Goal: Task Accomplishment & Management: Manage account settings

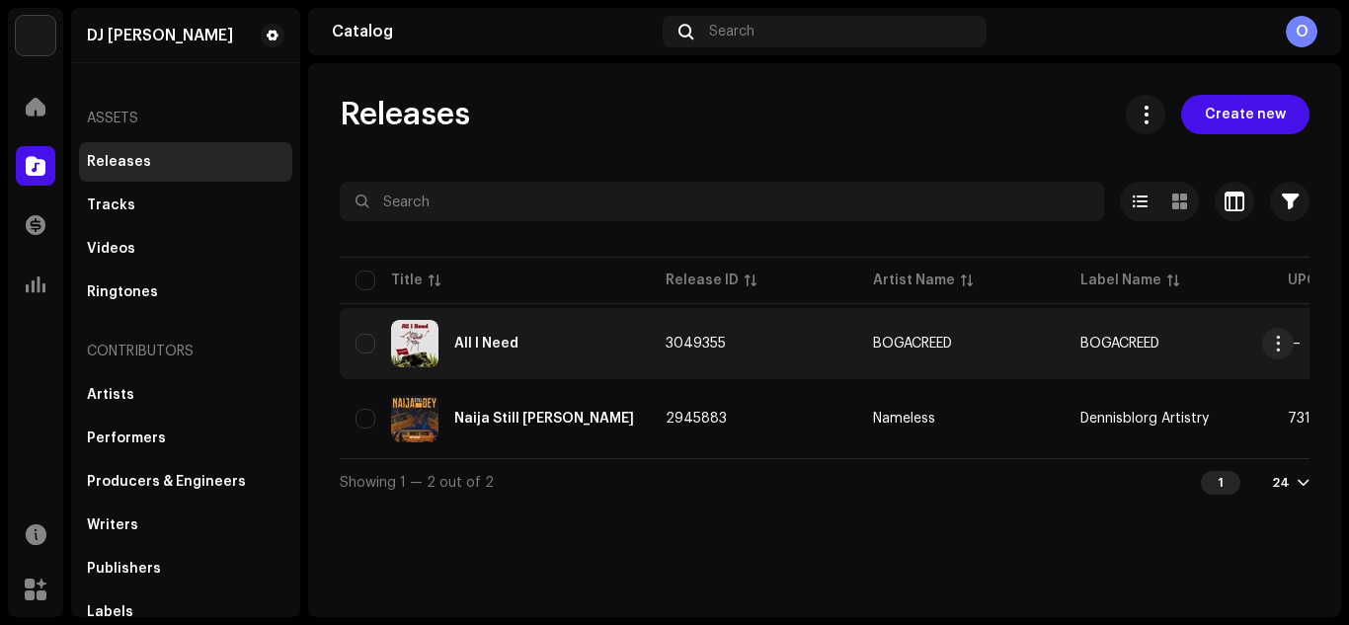
click at [976, 353] on td "BOGACREED" at bounding box center [960, 343] width 207 height 71
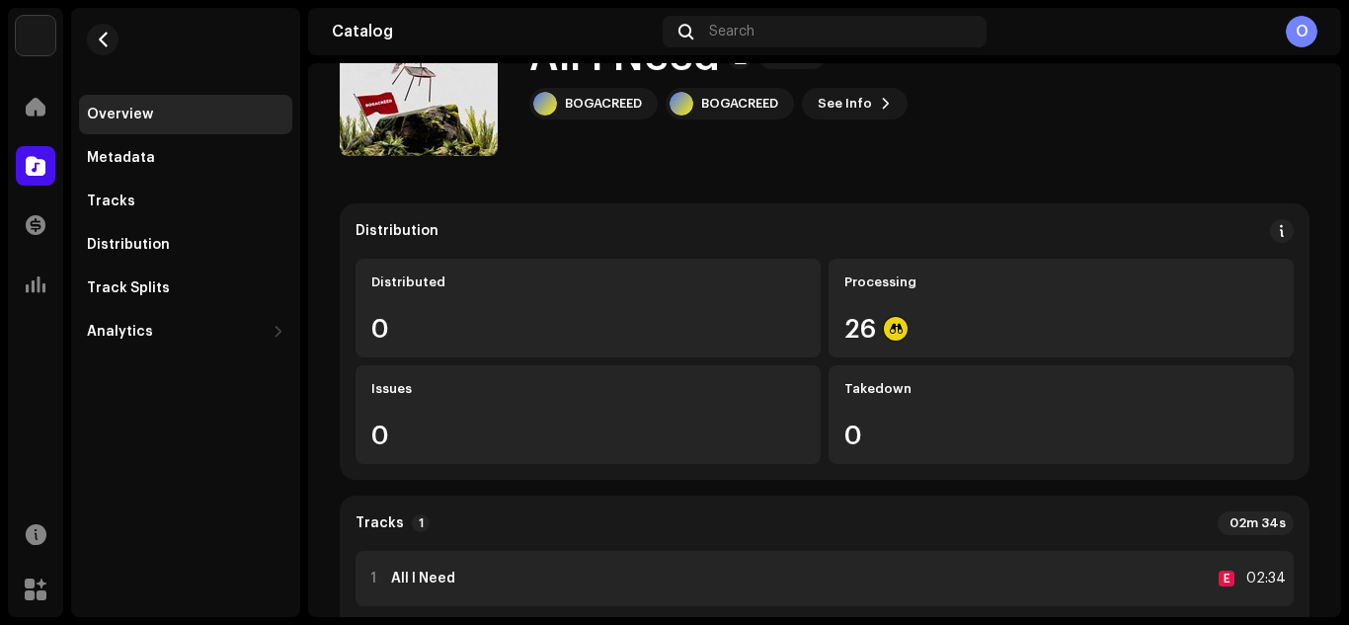
scroll to position [165, 0]
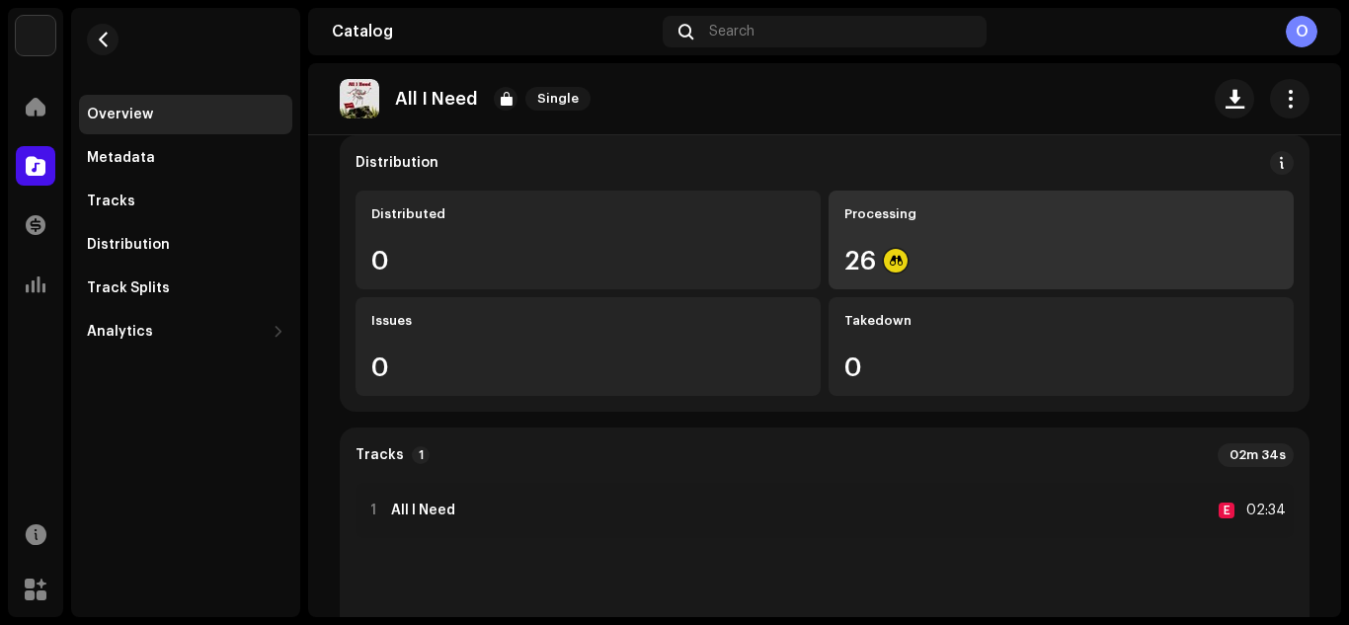
click at [1025, 255] on div "26" at bounding box center [1060, 261] width 433 height 26
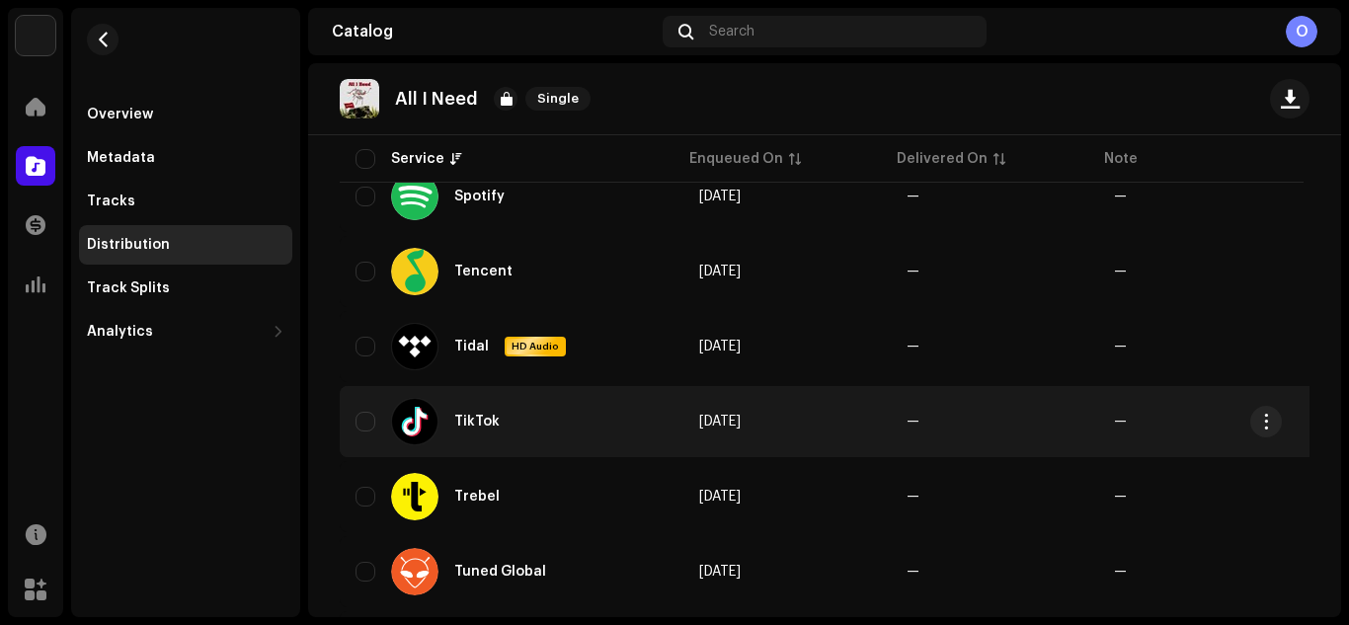
scroll to position [1845, 0]
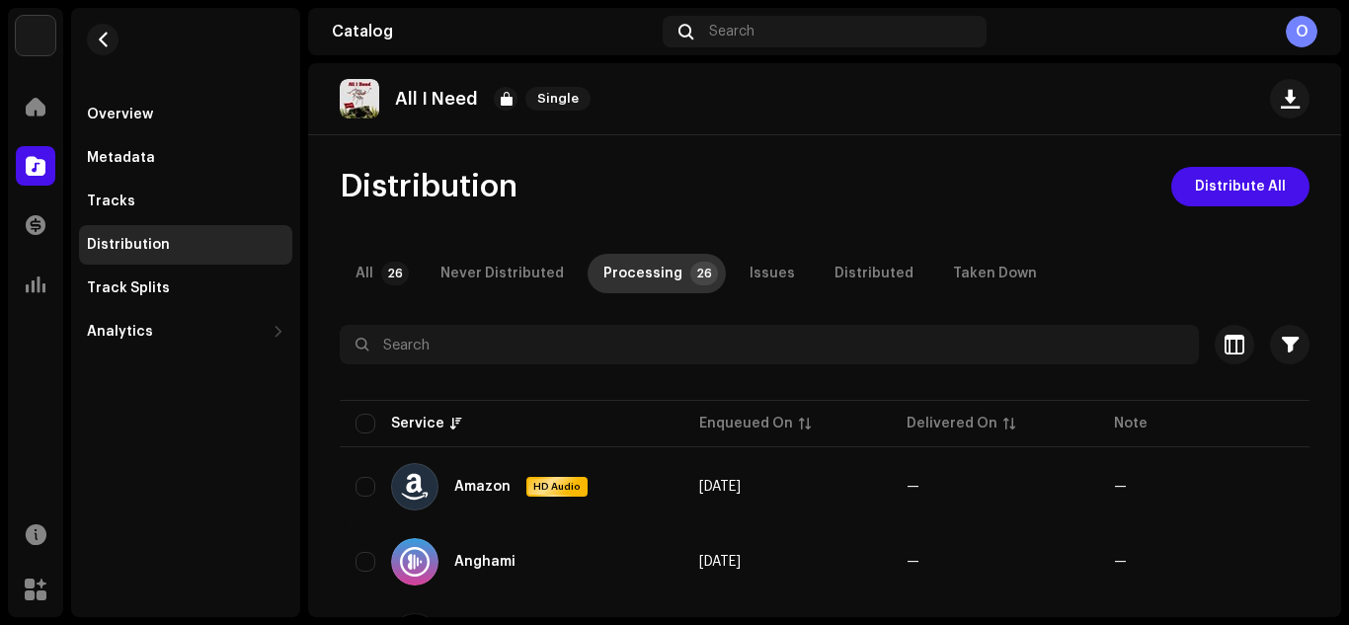
click at [642, 284] on div "Processing" at bounding box center [642, 273] width 79 height 39
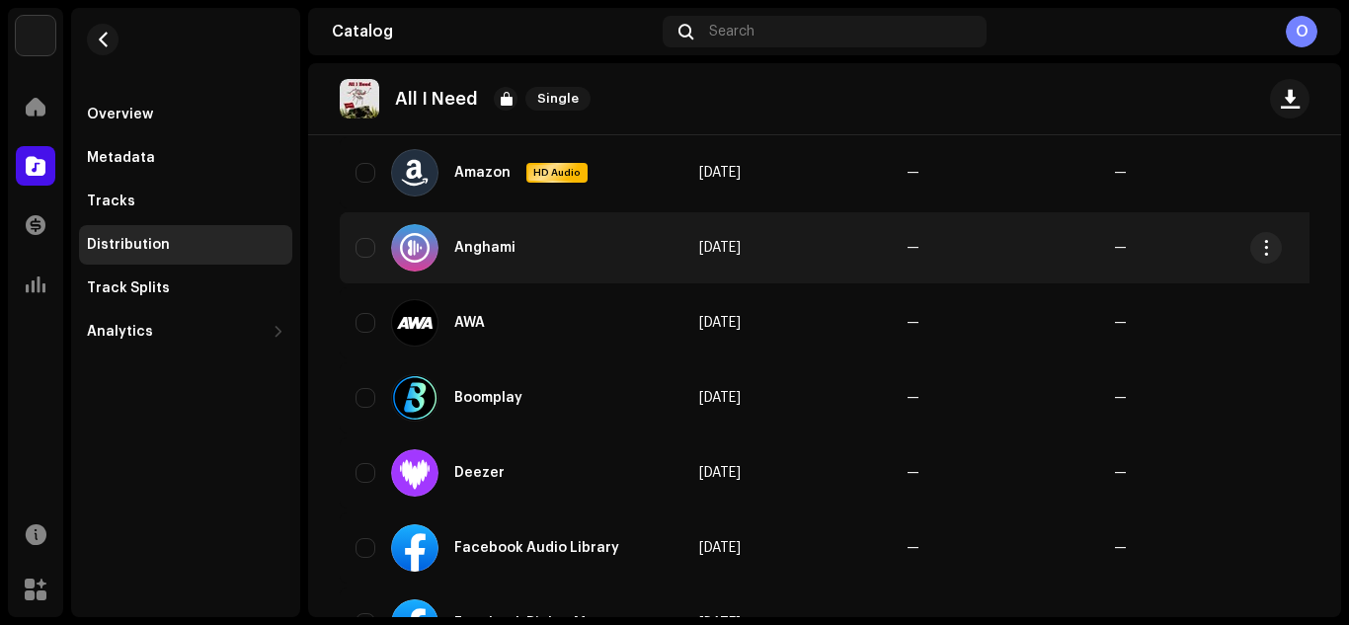
scroll to position [329, 0]
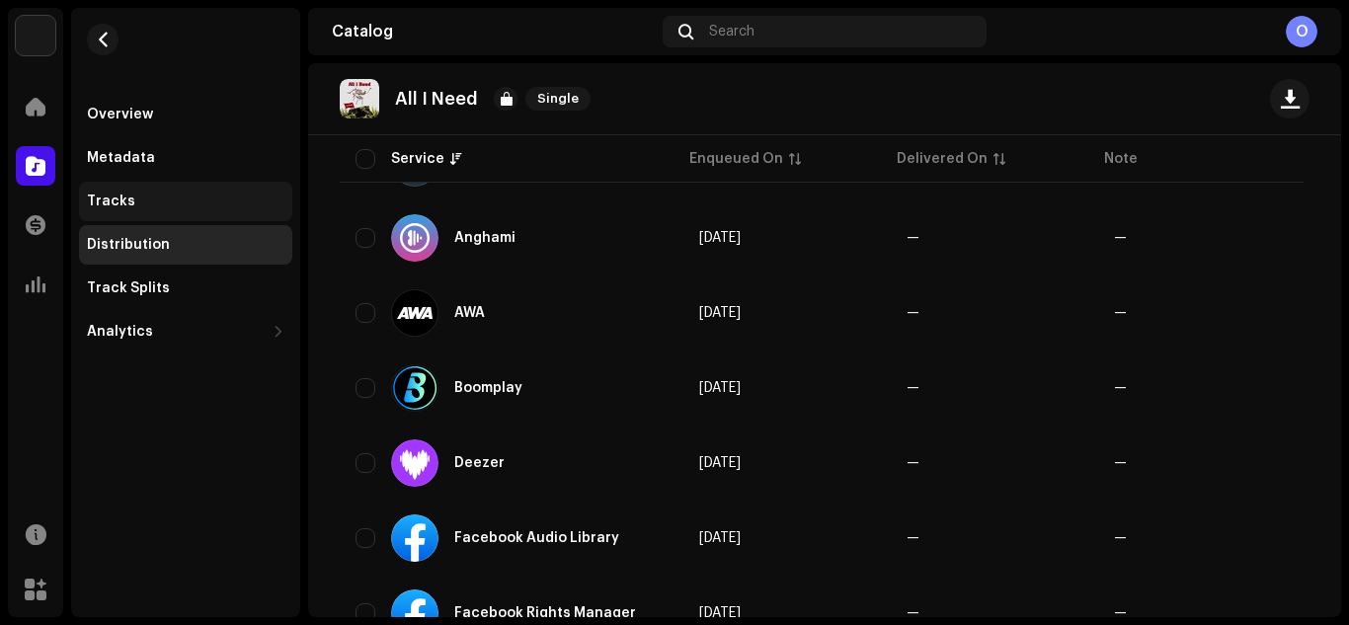
click at [132, 209] on div "Tracks" at bounding box center [185, 201] width 213 height 39
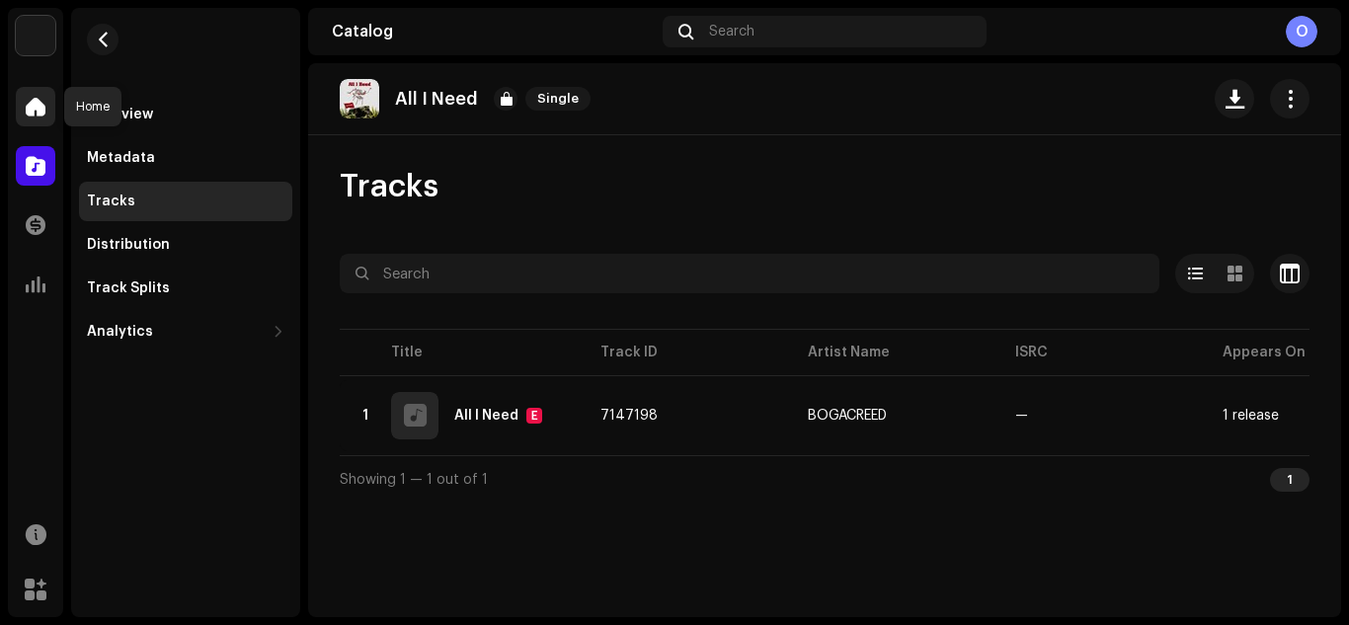
click at [39, 112] on span at bounding box center [36, 107] width 20 height 16
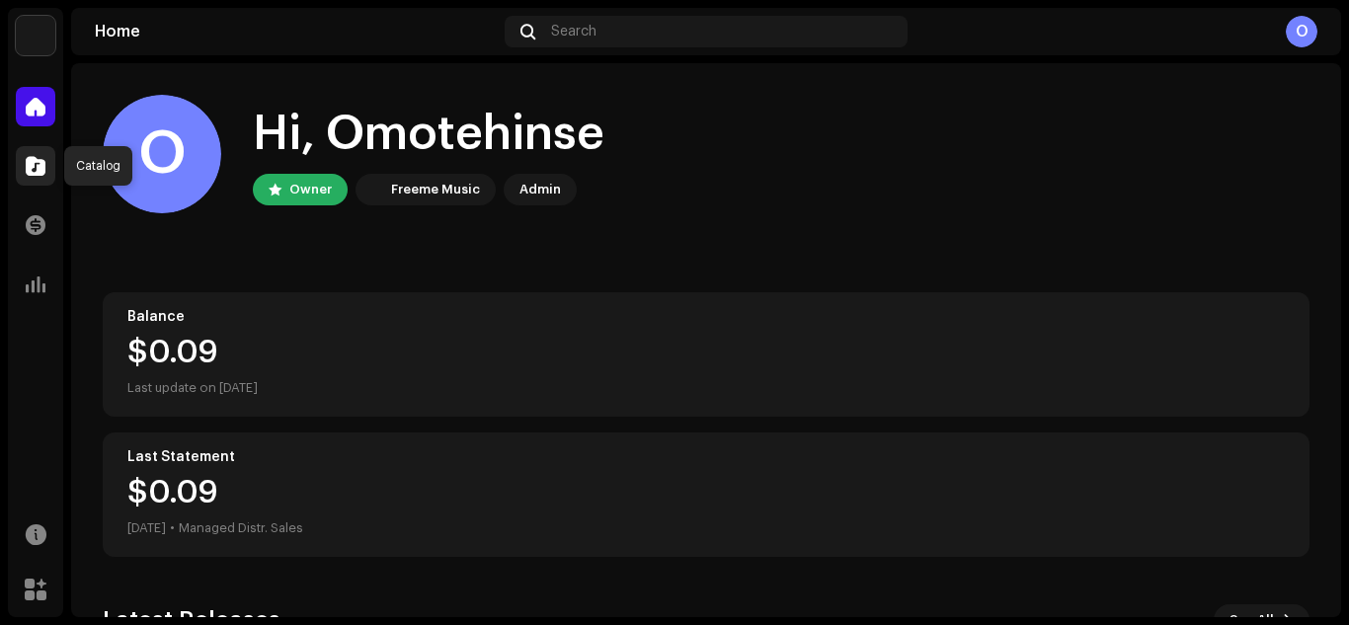
click at [26, 172] on span at bounding box center [36, 166] width 20 height 16
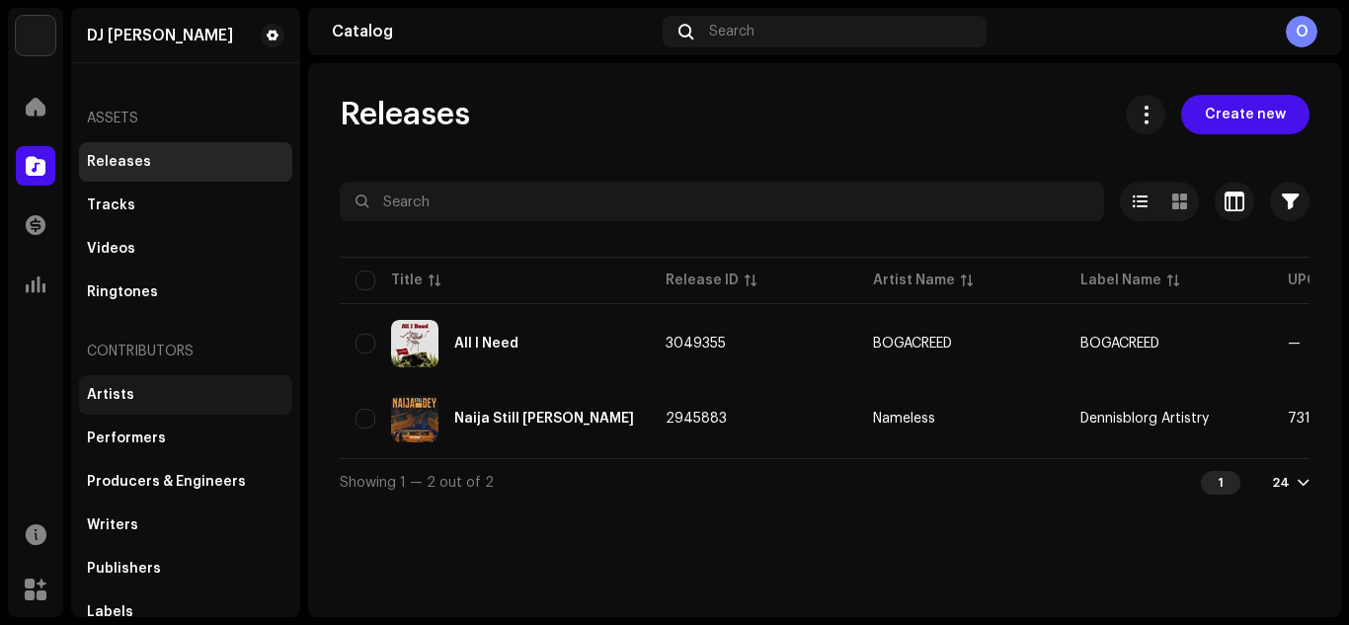
click at [113, 398] on div "Artists" at bounding box center [110, 395] width 47 height 16
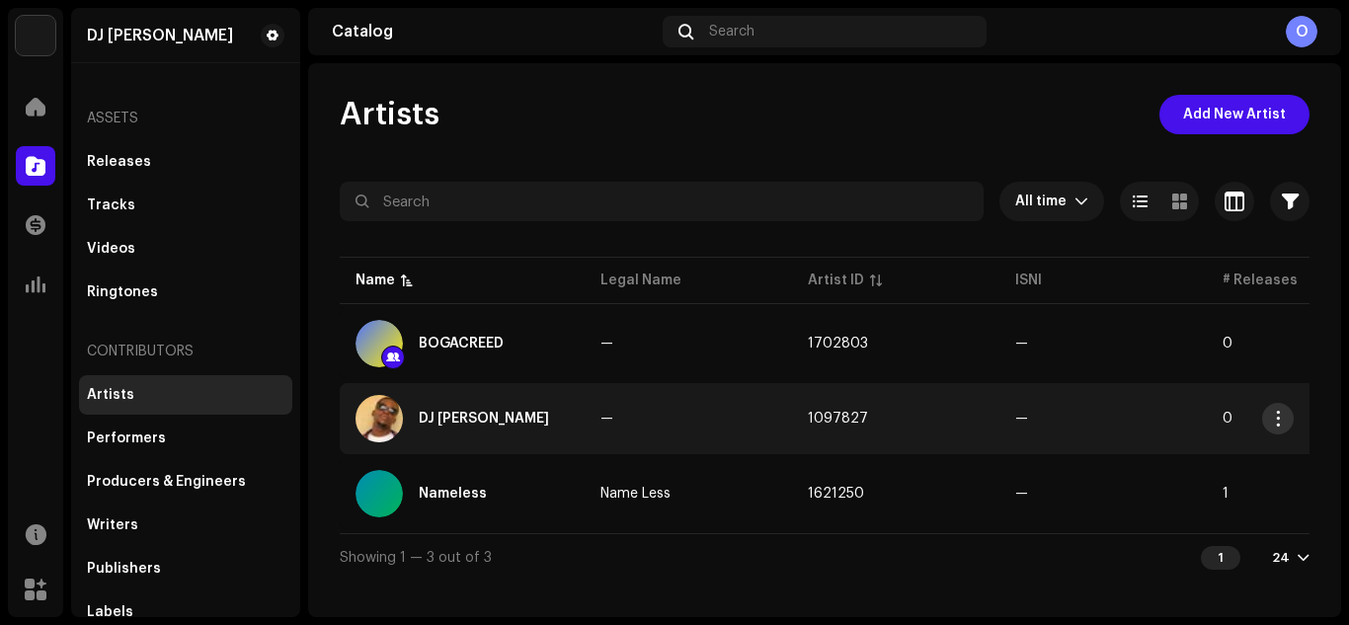
click at [1278, 421] on span "button" at bounding box center [1278, 419] width 15 height 16
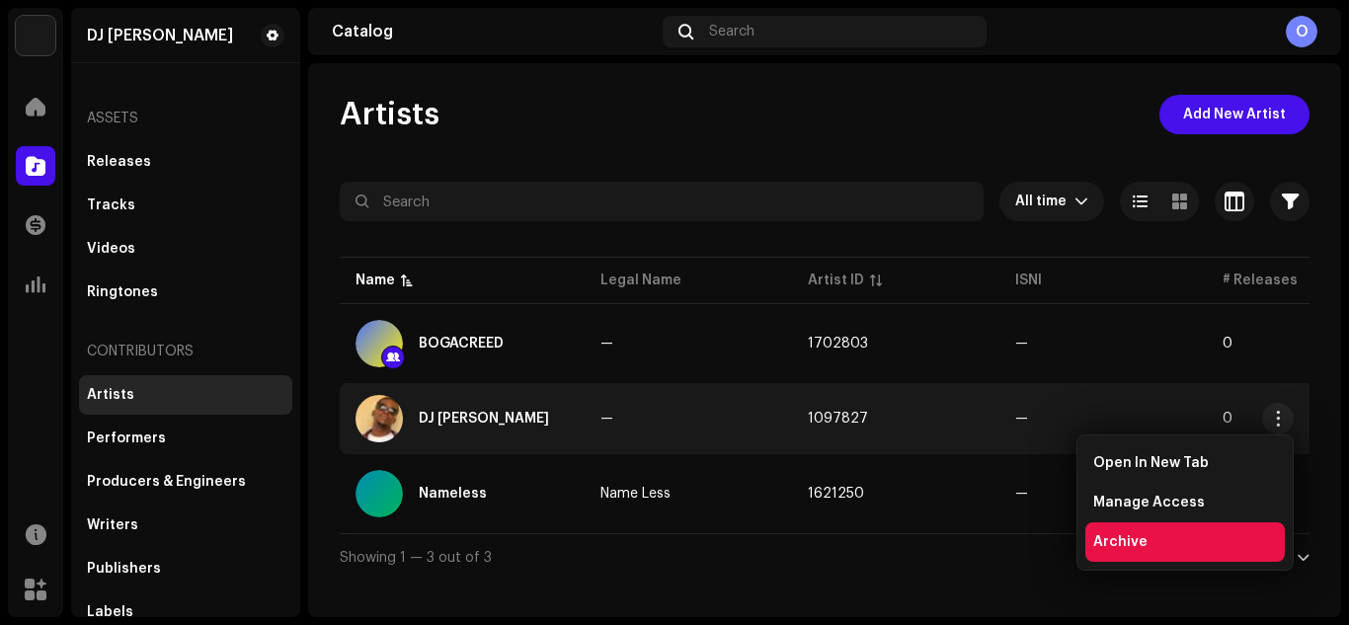
click at [1144, 554] on div "Archive" at bounding box center [1184, 541] width 199 height 39
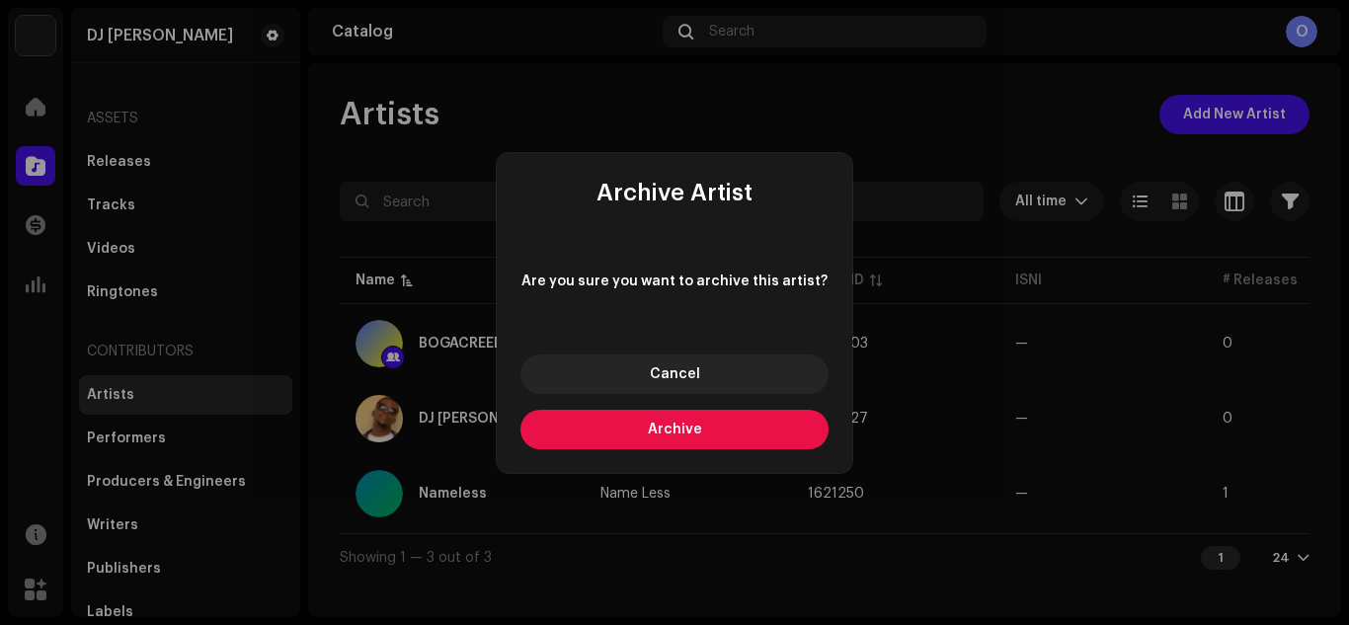
click at [786, 446] on button "Archive" at bounding box center [674, 429] width 308 height 39
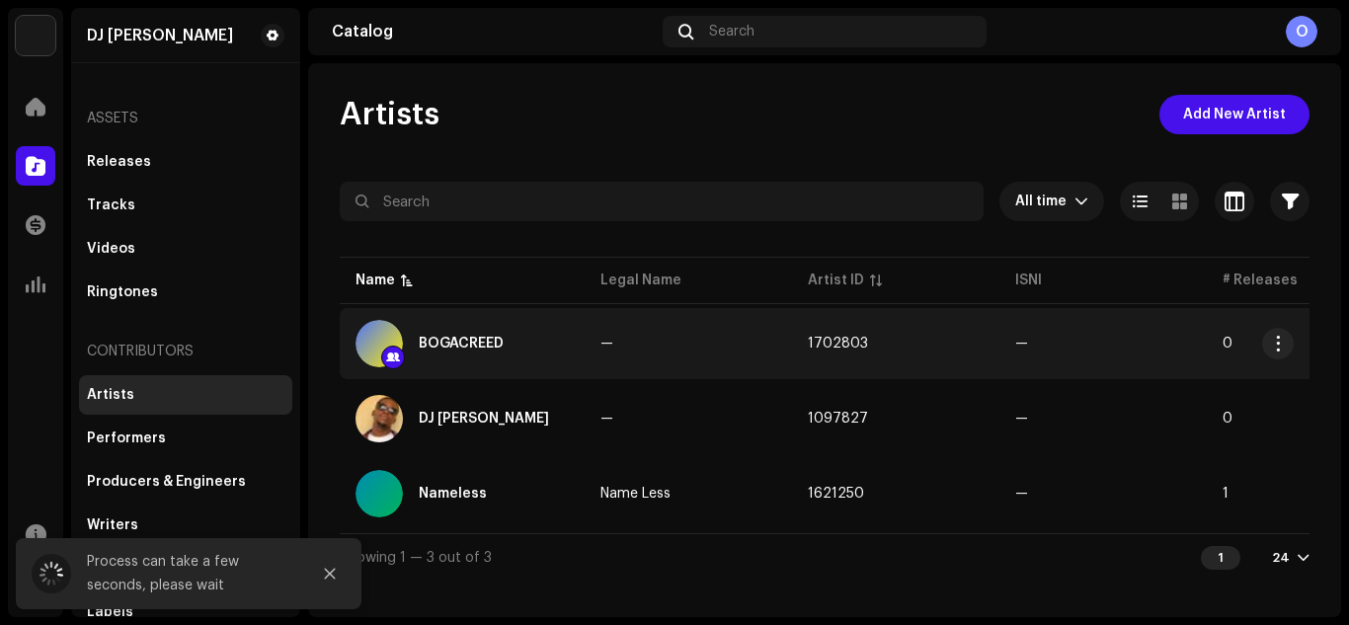
click at [548, 354] on div "BOGACREED" at bounding box center [461, 343] width 213 height 47
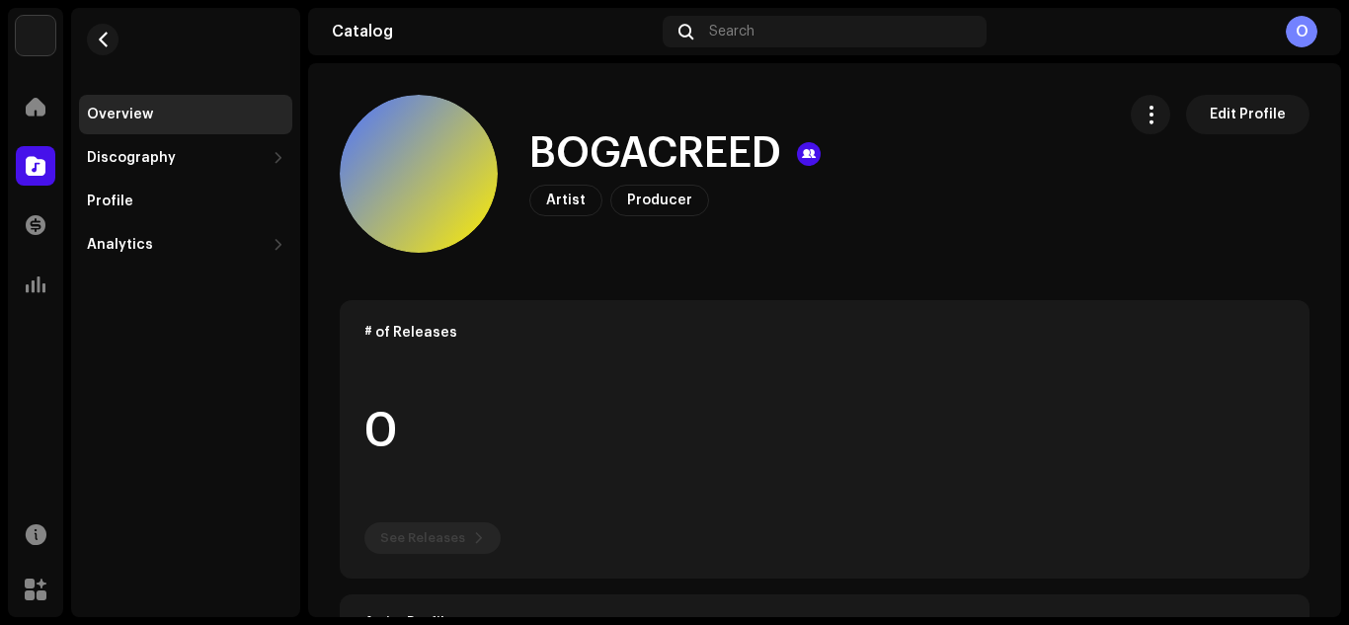
click at [578, 209] on p-tag "Artist" at bounding box center [565, 201] width 73 height 32
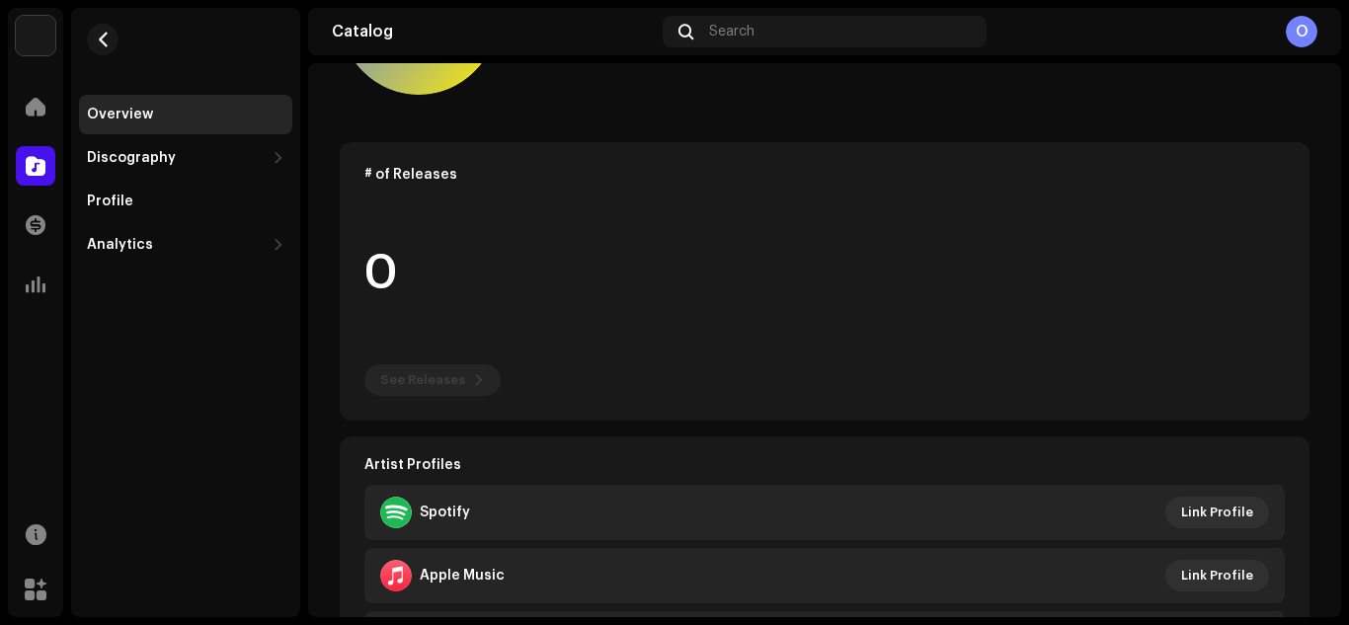
scroll to position [329, 0]
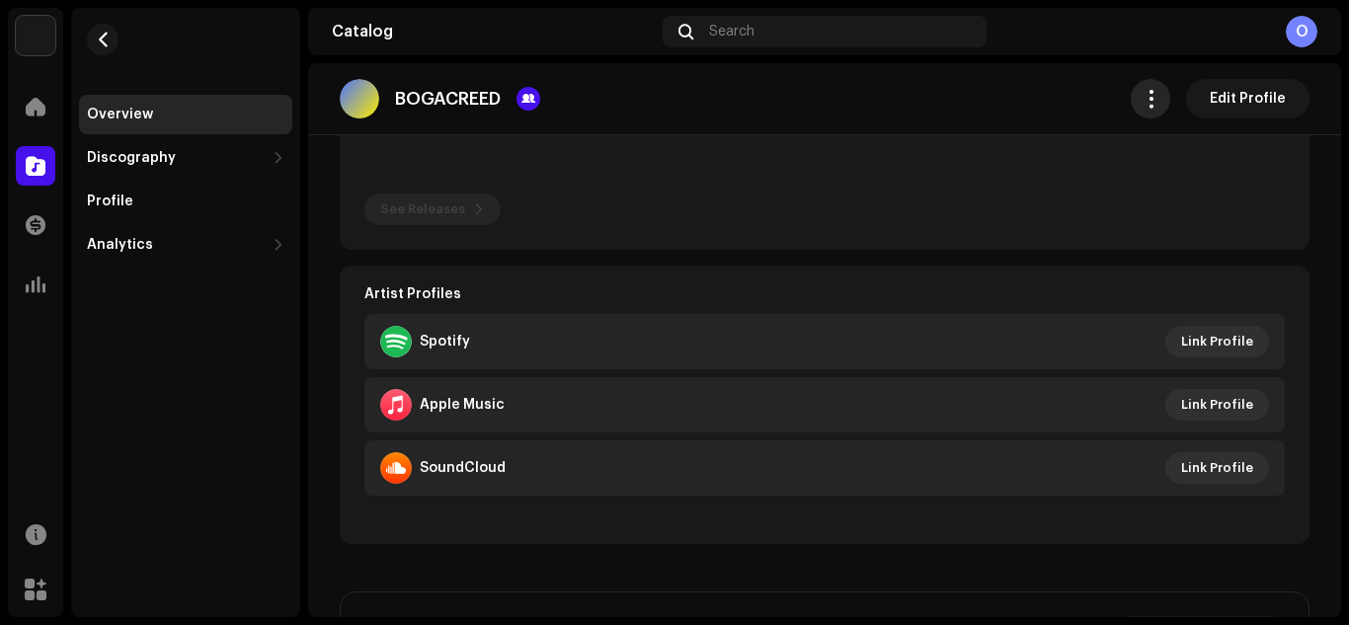
click at [1142, 101] on span "button" at bounding box center [1150, 99] width 19 height 16
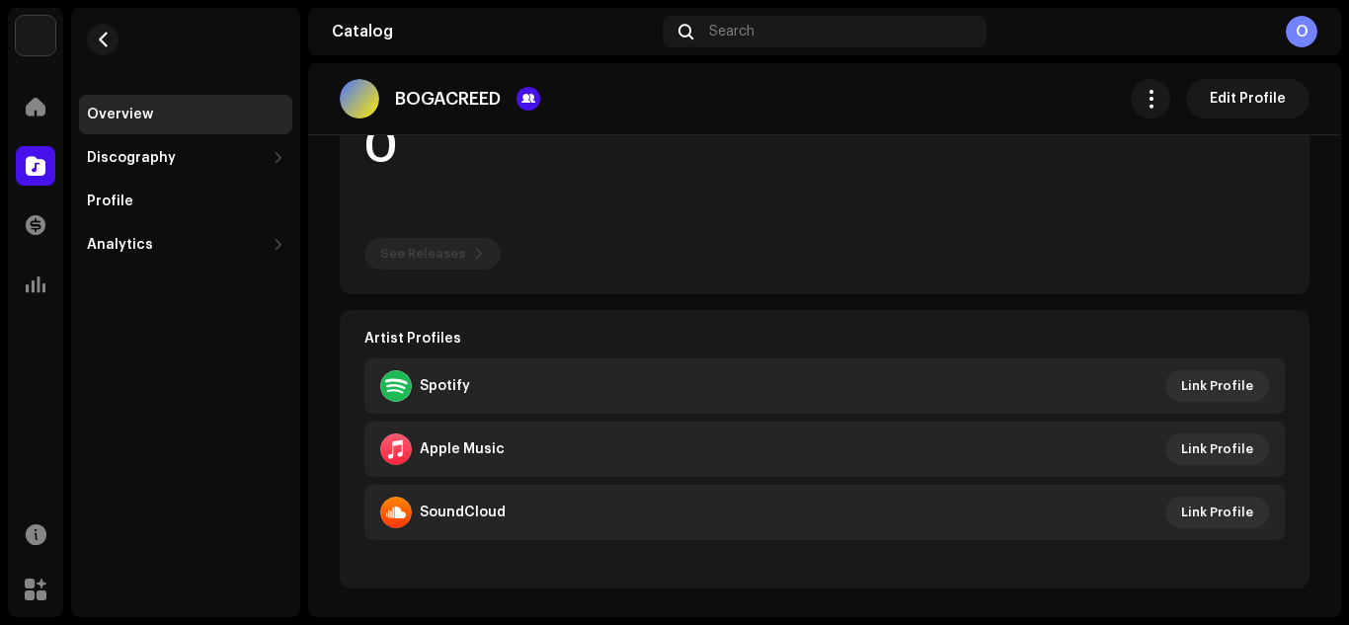
scroll to position [329, 0]
